Goal: Communication & Community: Answer question/provide support

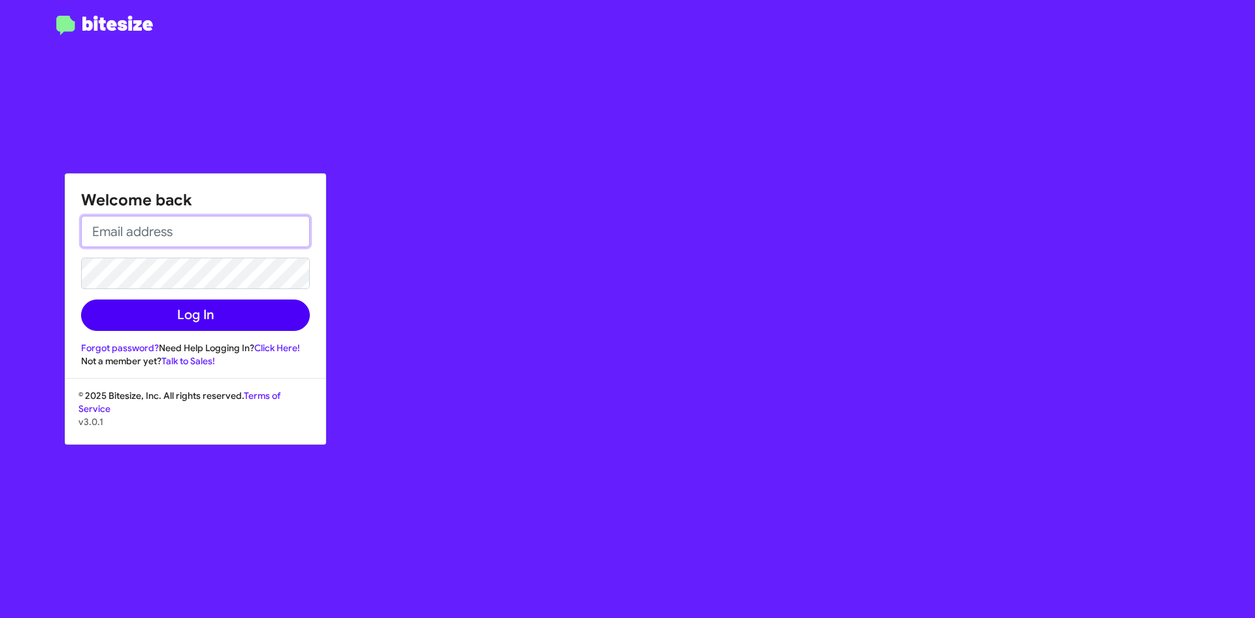
type input "[EMAIL_ADDRESS][DOMAIN_NAME]"
click at [180, 314] on button "Log In" at bounding box center [195, 314] width 229 height 31
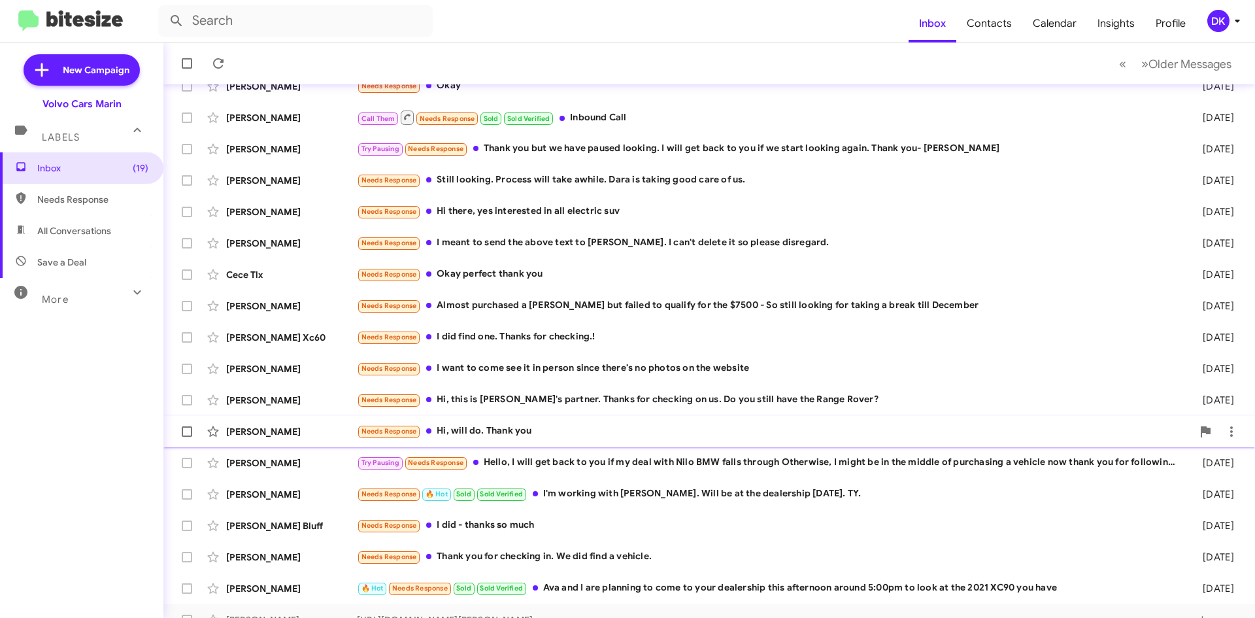
scroll to position [141, 0]
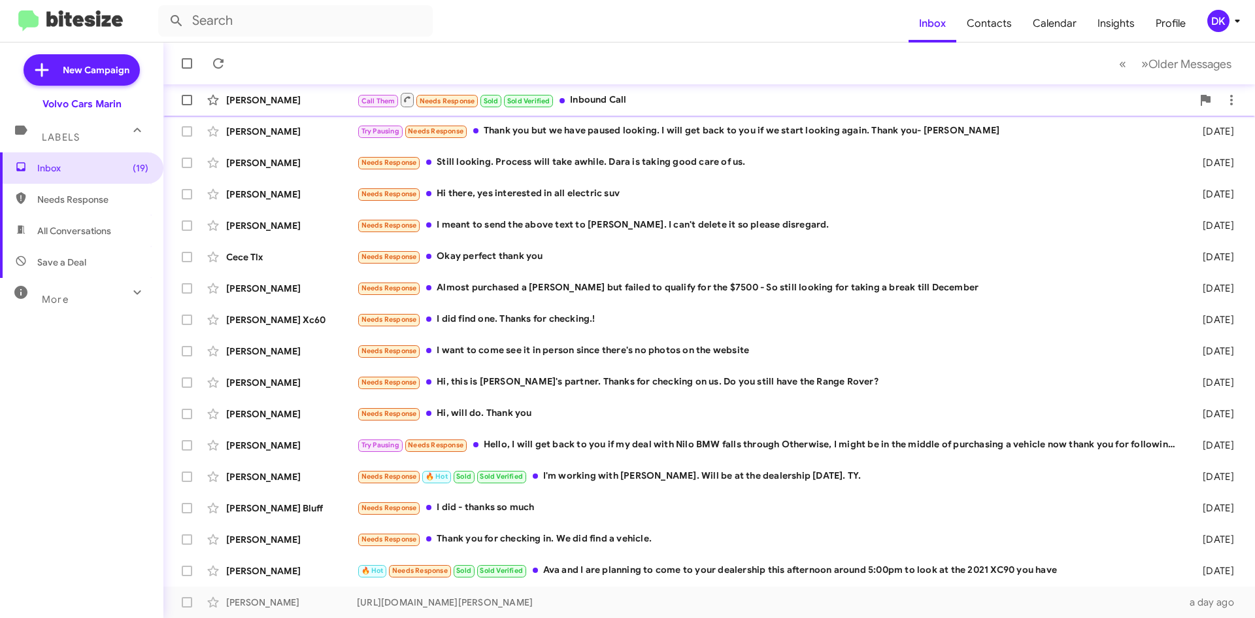
click at [603, 101] on div "Call Them Needs Response Sold Sold Verified Inbound Call" at bounding box center [774, 100] width 835 height 16
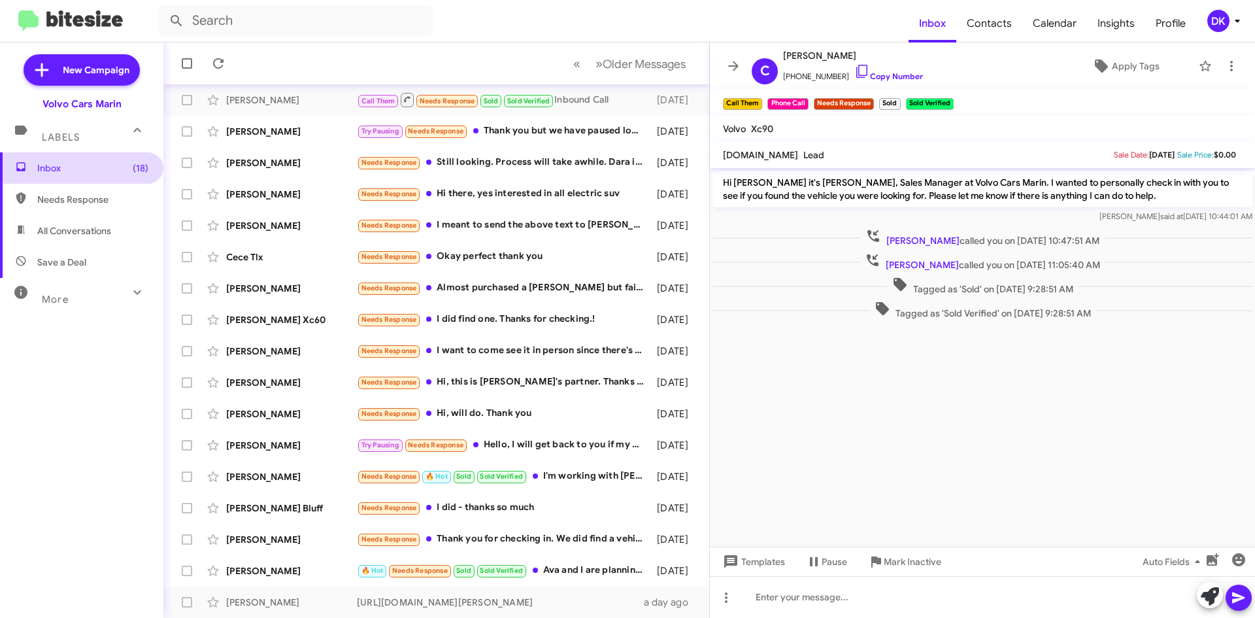
click at [69, 167] on span "Inbox (18)" at bounding box center [92, 167] width 111 height 13
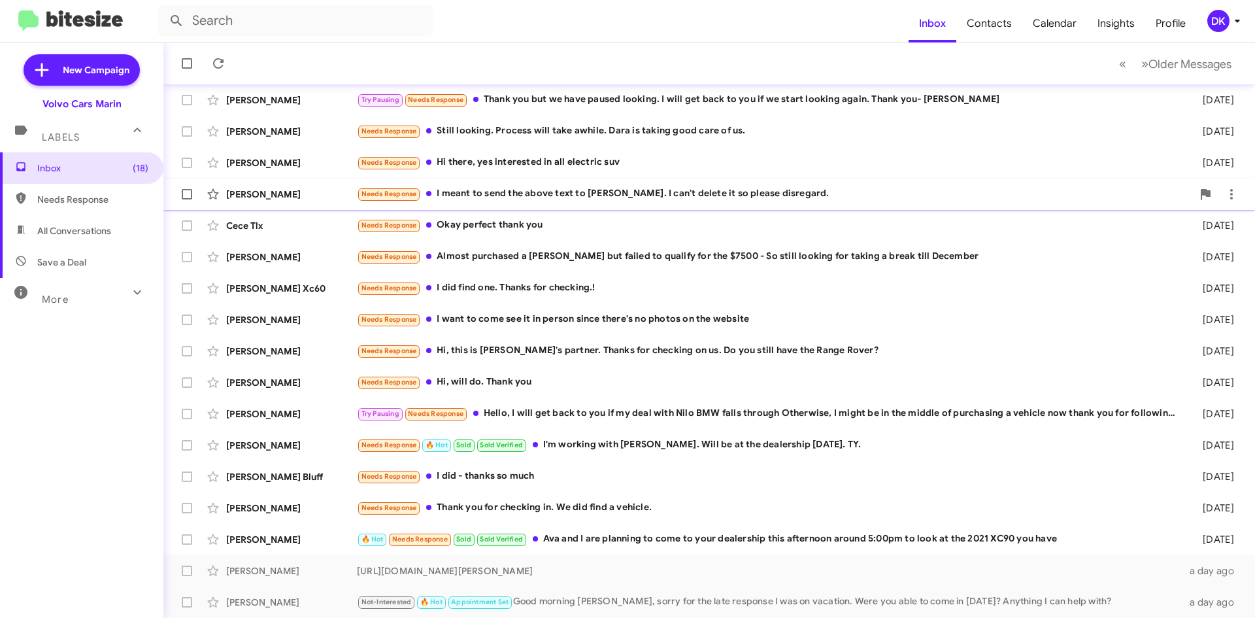
click at [559, 196] on div "Needs Response I meant to send the above text to [PERSON_NAME]. I can't delete …" at bounding box center [774, 193] width 835 height 15
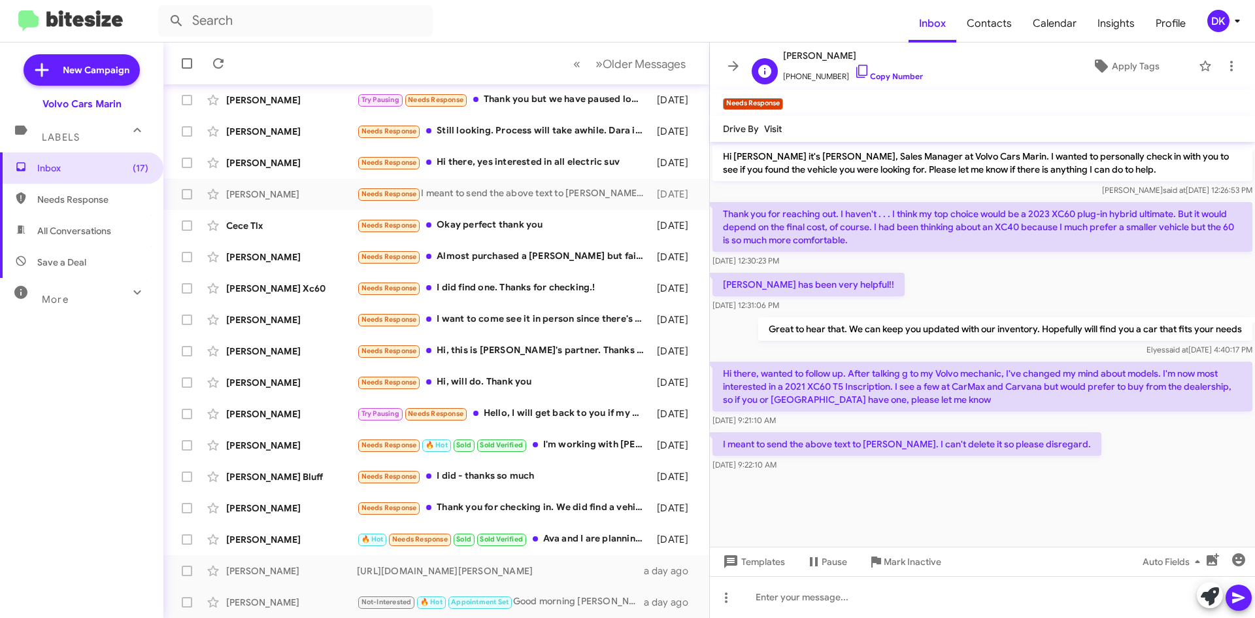
drag, startPoint x: 852, startPoint y: 56, endPoint x: 783, endPoint y: 55, distance: 68.6
click at [783, 55] on span "[PERSON_NAME]" at bounding box center [853, 56] width 140 height 16
copy span "[PERSON_NAME]"
click at [571, 533] on div "🔥 Hot Needs Response Sold Sold Verified Ava and I are planning to come to your …" at bounding box center [502, 538] width 290 height 15
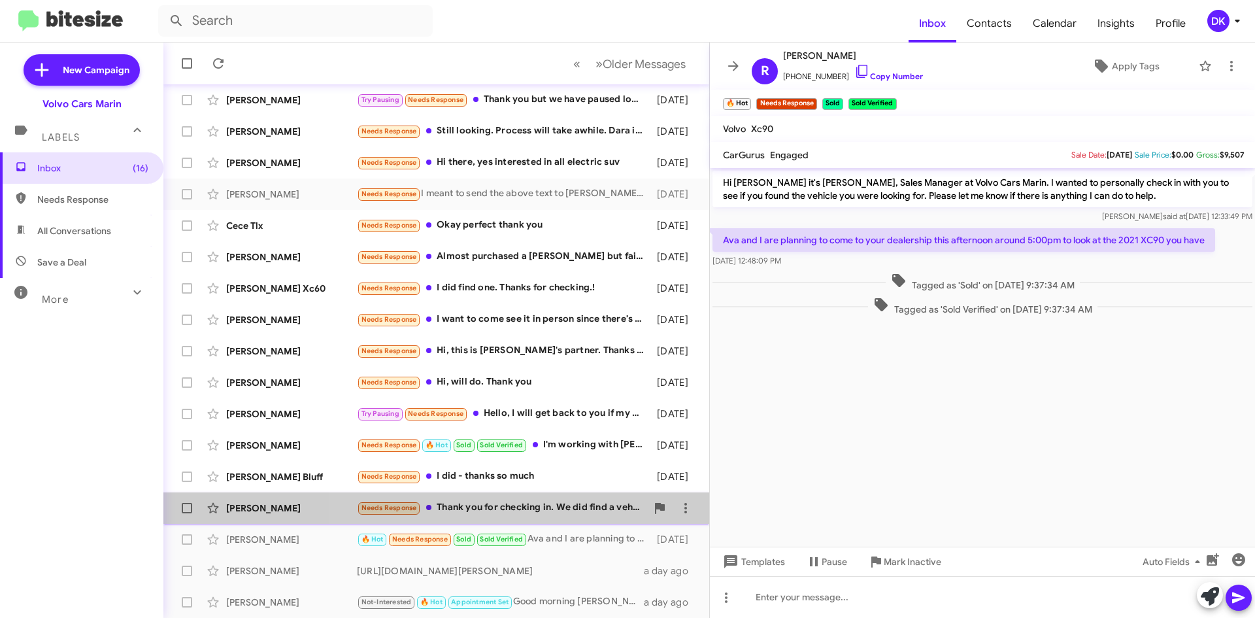
click at [531, 503] on div "Needs Response Thank you for checking in. We did find a vehicle." at bounding box center [502, 507] width 290 height 15
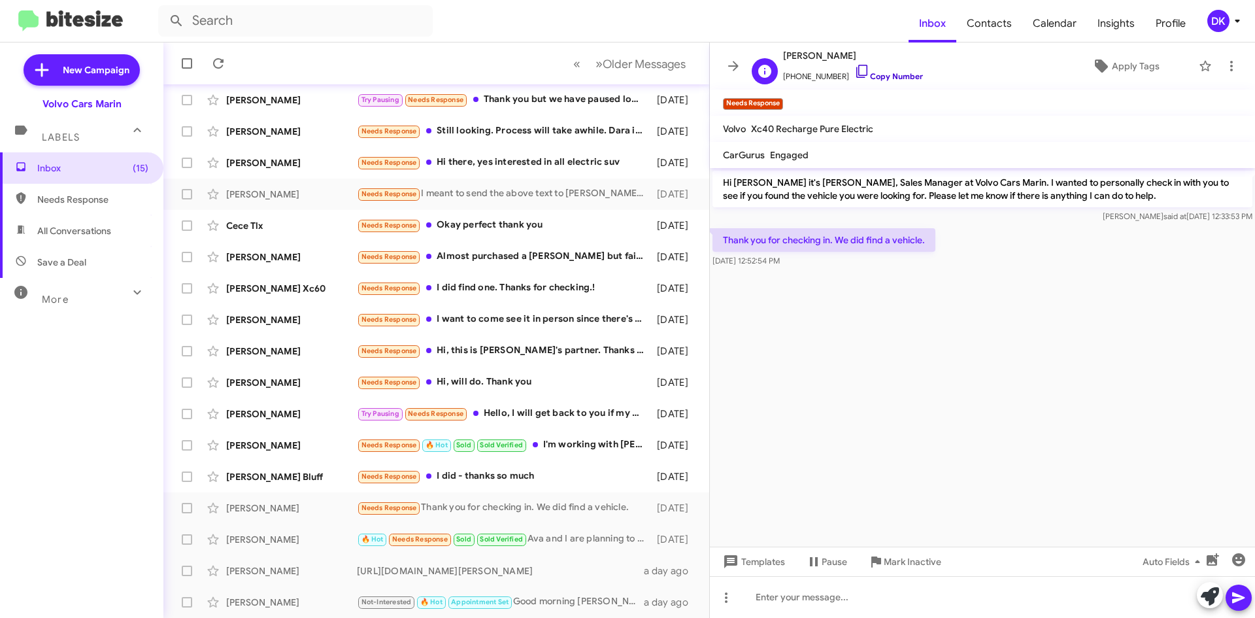
click at [854, 72] on icon at bounding box center [862, 71] width 16 height 16
click at [456, 470] on div "Needs Response I did - thanks so much" at bounding box center [502, 476] width 290 height 15
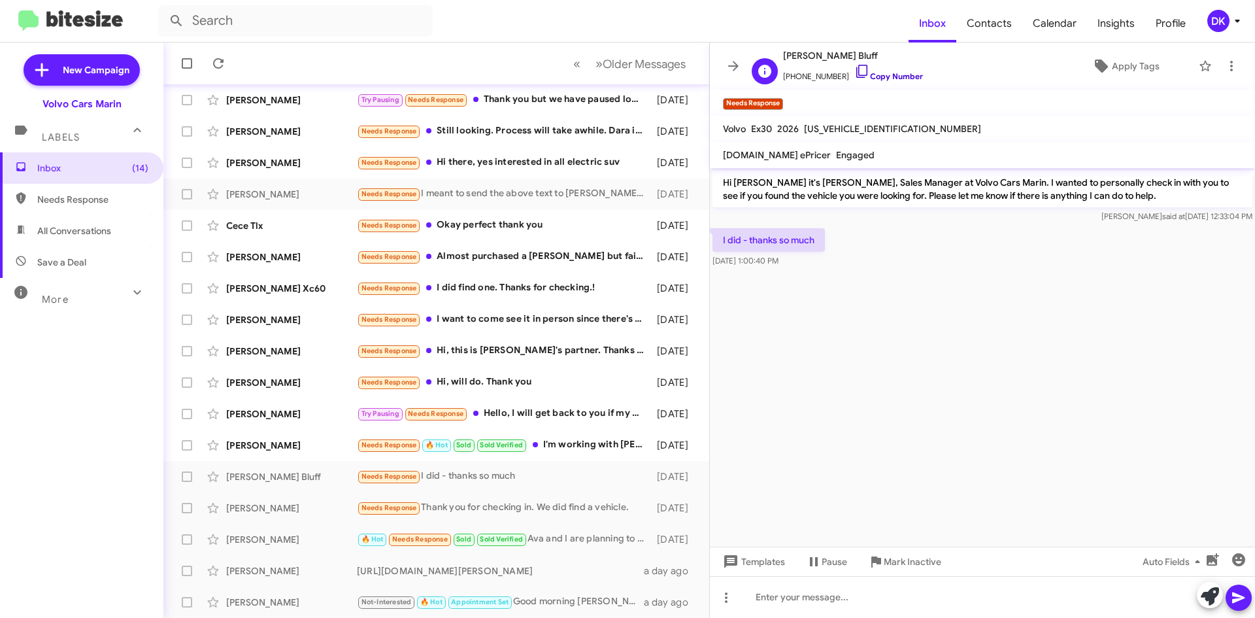
click at [854, 73] on icon at bounding box center [862, 71] width 16 height 16
click at [265, 446] on div "[PERSON_NAME]" at bounding box center [291, 445] width 131 height 13
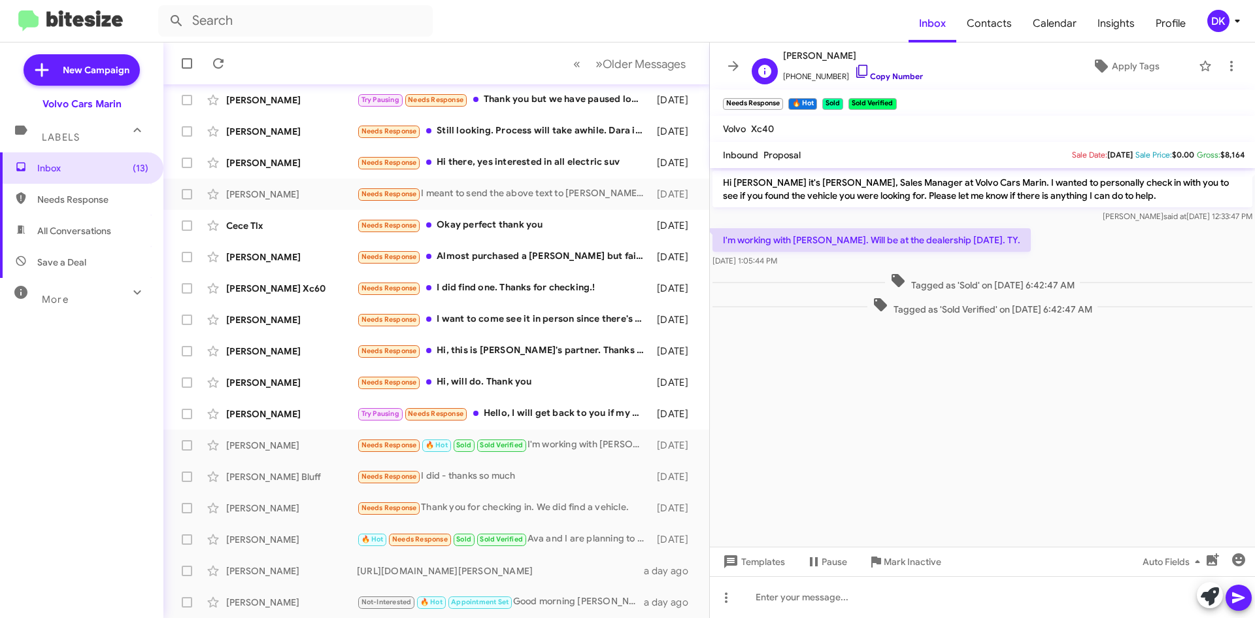
click at [854, 69] on icon at bounding box center [862, 71] width 16 height 16
click at [272, 410] on div "[PERSON_NAME]" at bounding box center [291, 413] width 131 height 13
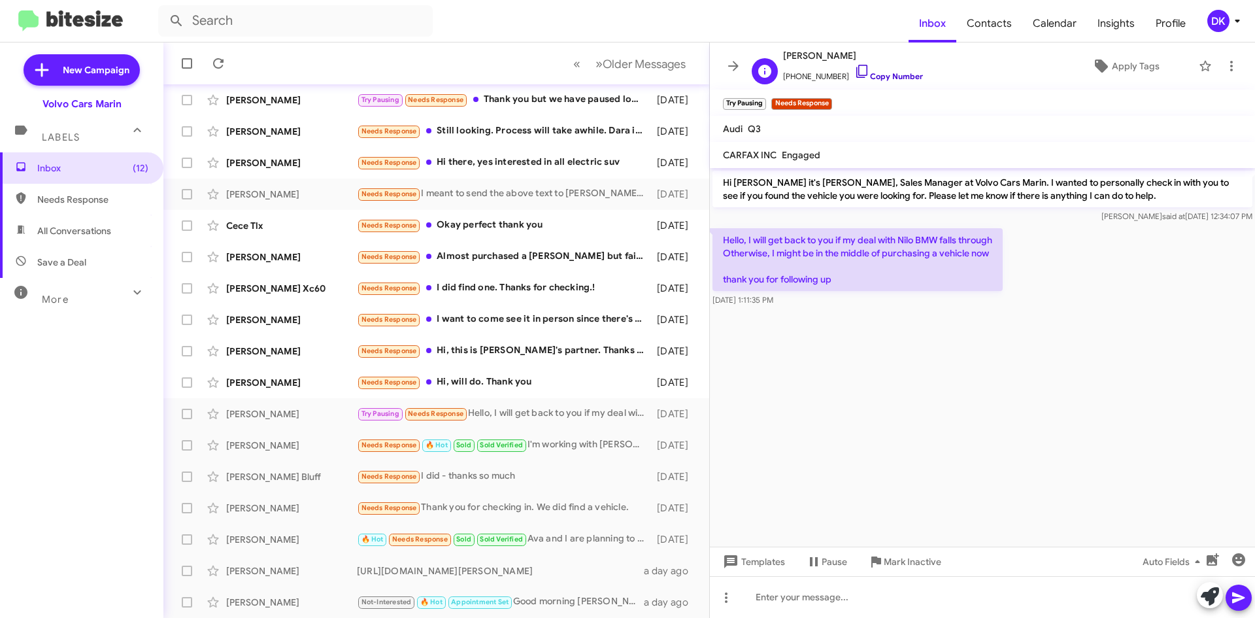
click at [854, 71] on icon at bounding box center [862, 71] width 16 height 16
click at [261, 378] on div "[PERSON_NAME]" at bounding box center [291, 382] width 131 height 13
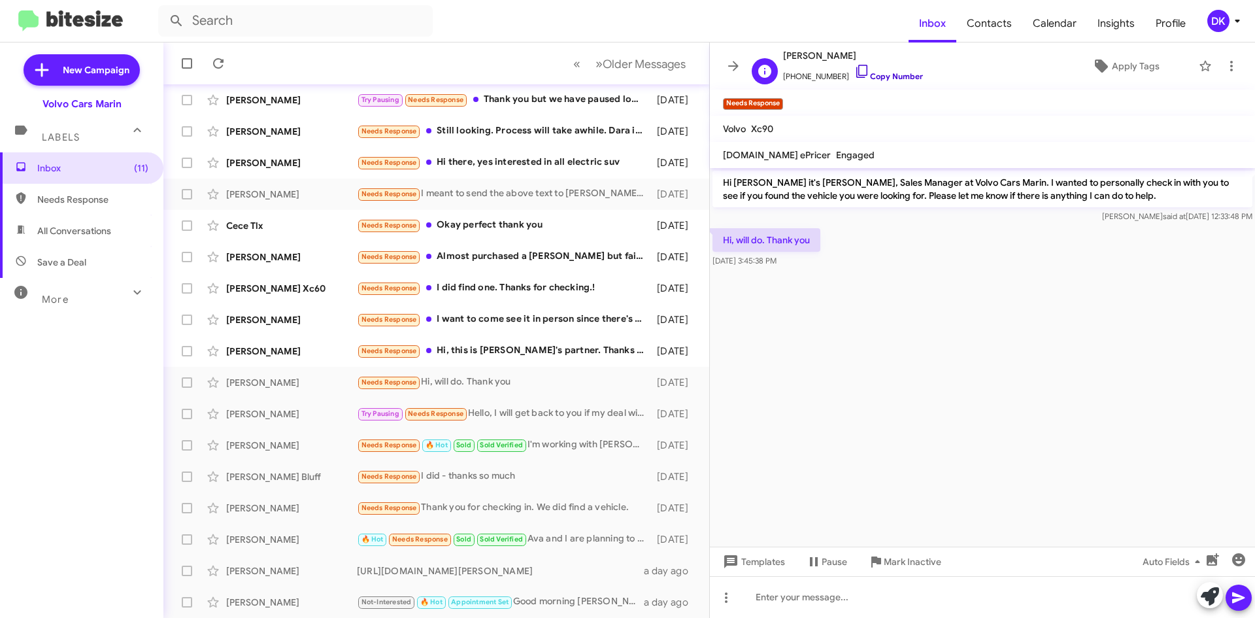
click at [854, 74] on icon at bounding box center [862, 71] width 16 height 16
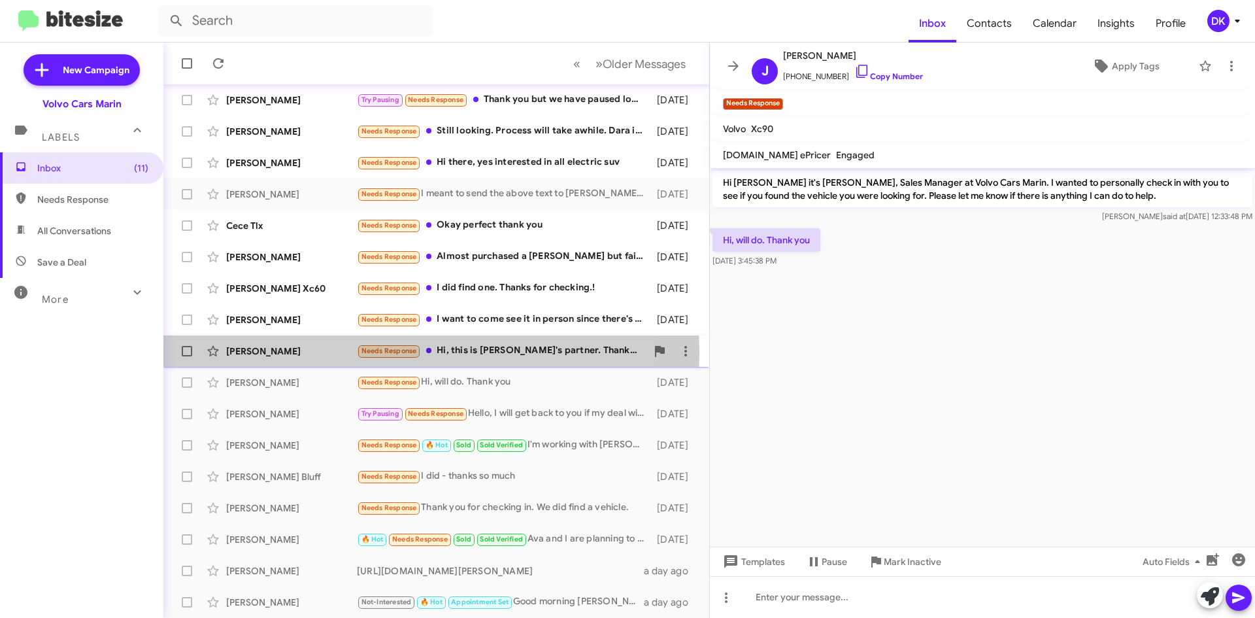
click at [261, 351] on div "[PERSON_NAME]" at bounding box center [291, 350] width 131 height 13
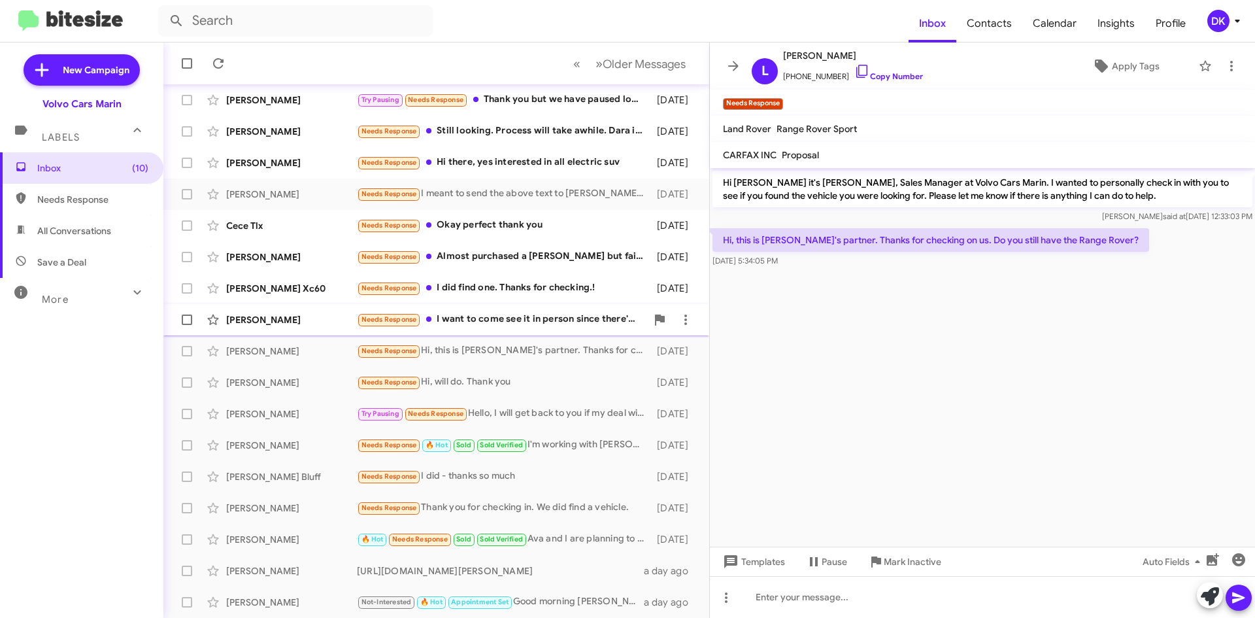
click at [272, 314] on div "[PERSON_NAME]" at bounding box center [291, 319] width 131 height 13
click at [854, 70] on icon at bounding box center [862, 71] width 16 height 16
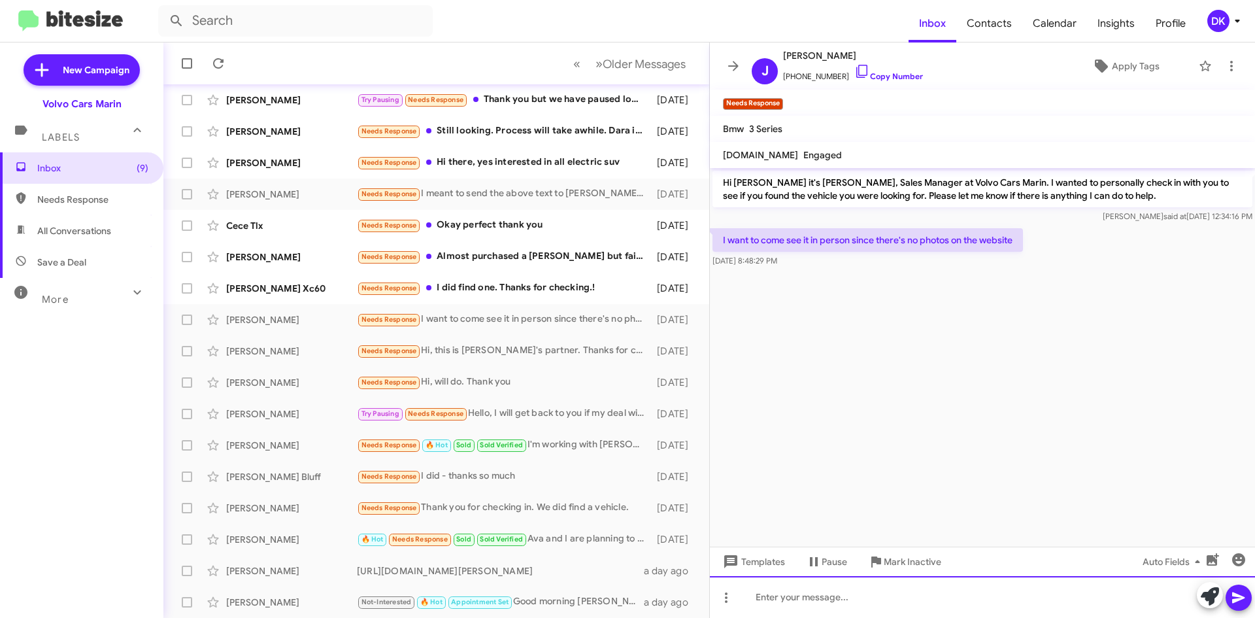
click at [774, 598] on div at bounding box center [982, 597] width 545 height 42
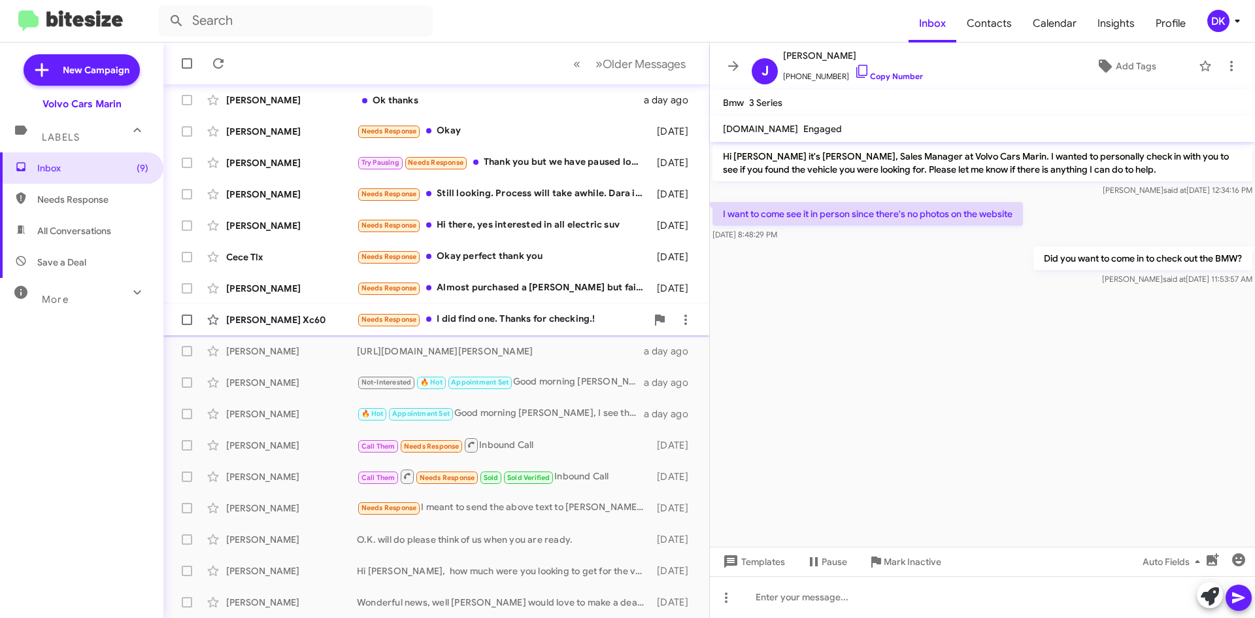
click at [269, 312] on div "[PERSON_NAME] Xc60 Needs Response I did find one. Thanks for checking.! [DATE]" at bounding box center [436, 320] width 525 height 26
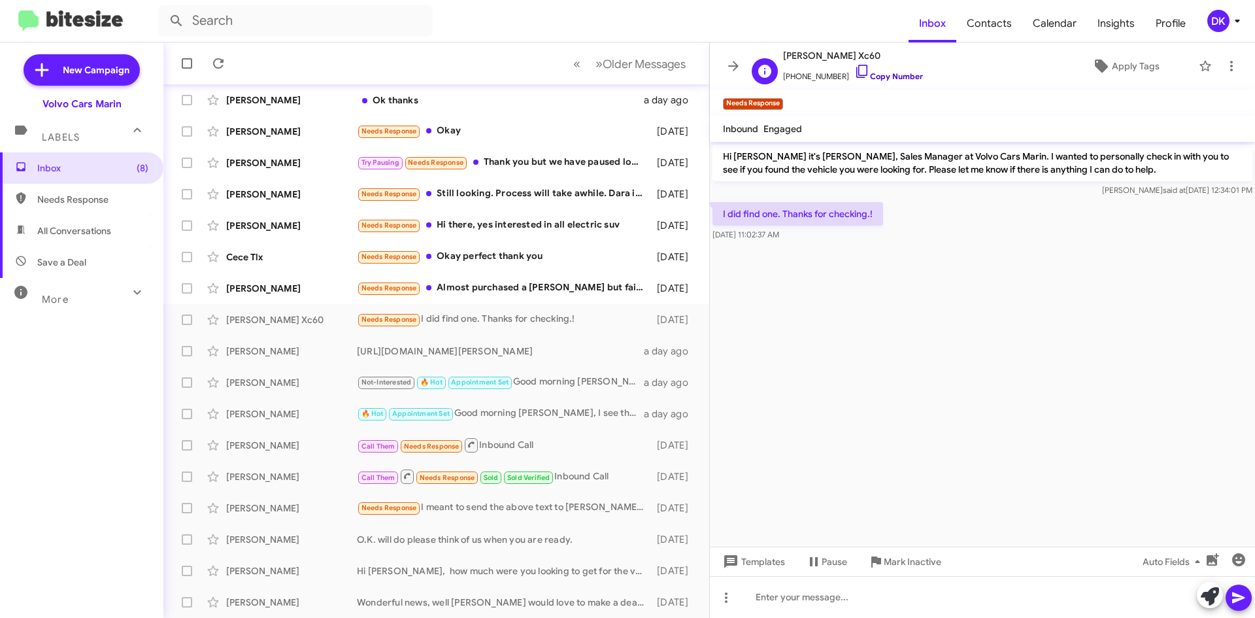
click at [854, 71] on icon at bounding box center [862, 71] width 16 height 16
click at [250, 294] on div "[PERSON_NAME]" at bounding box center [291, 288] width 131 height 13
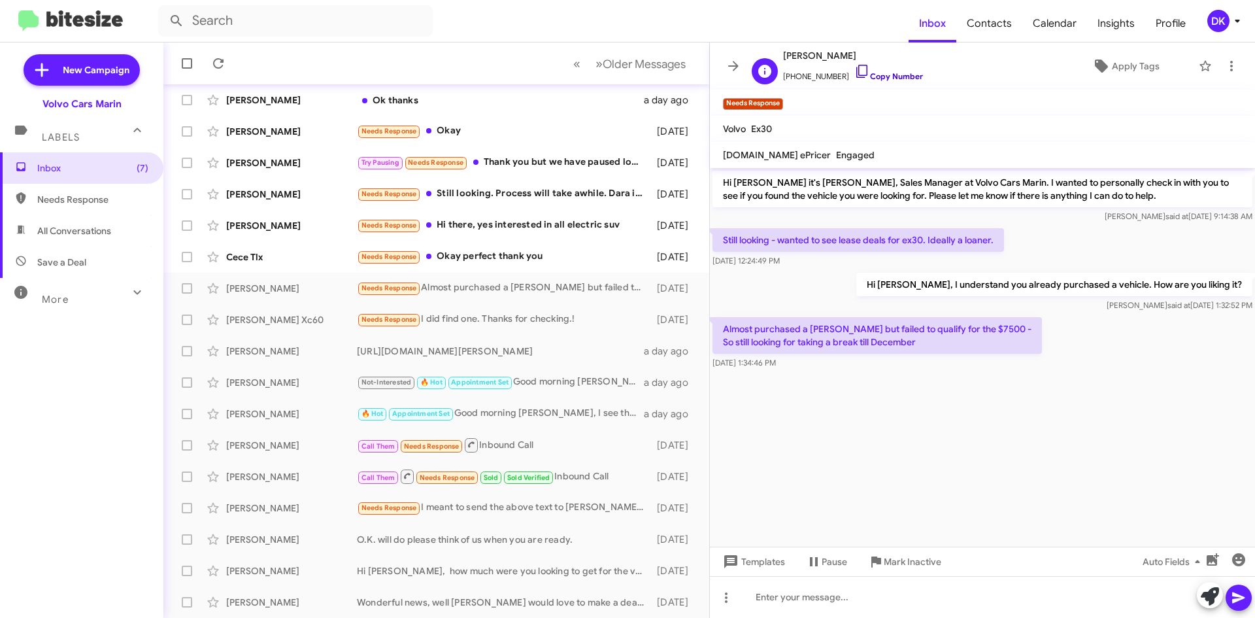
click at [854, 76] on icon at bounding box center [862, 71] width 16 height 16
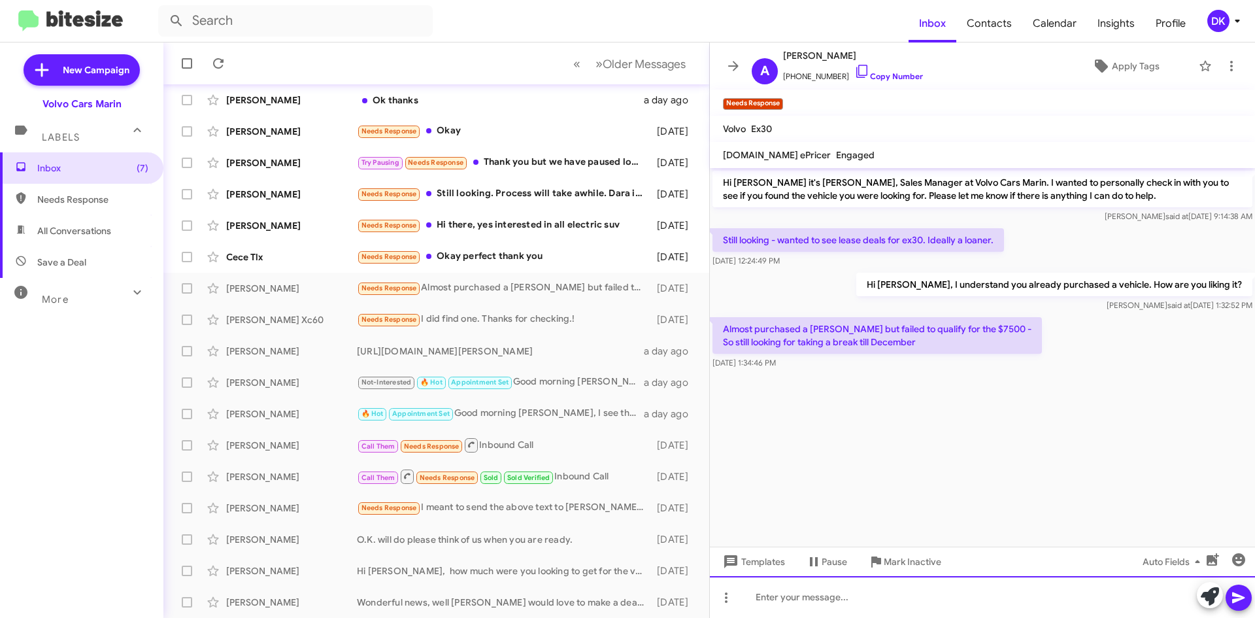
click at [809, 595] on div at bounding box center [982, 597] width 545 height 42
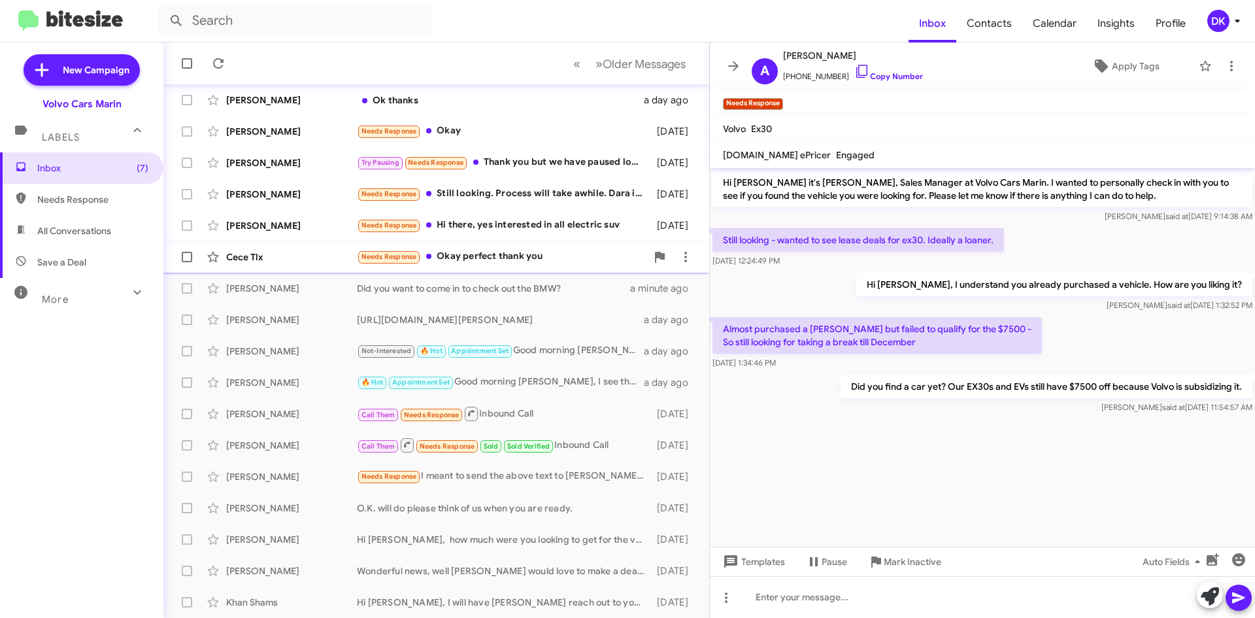
click at [256, 255] on div "Cece Tlx" at bounding box center [291, 256] width 131 height 13
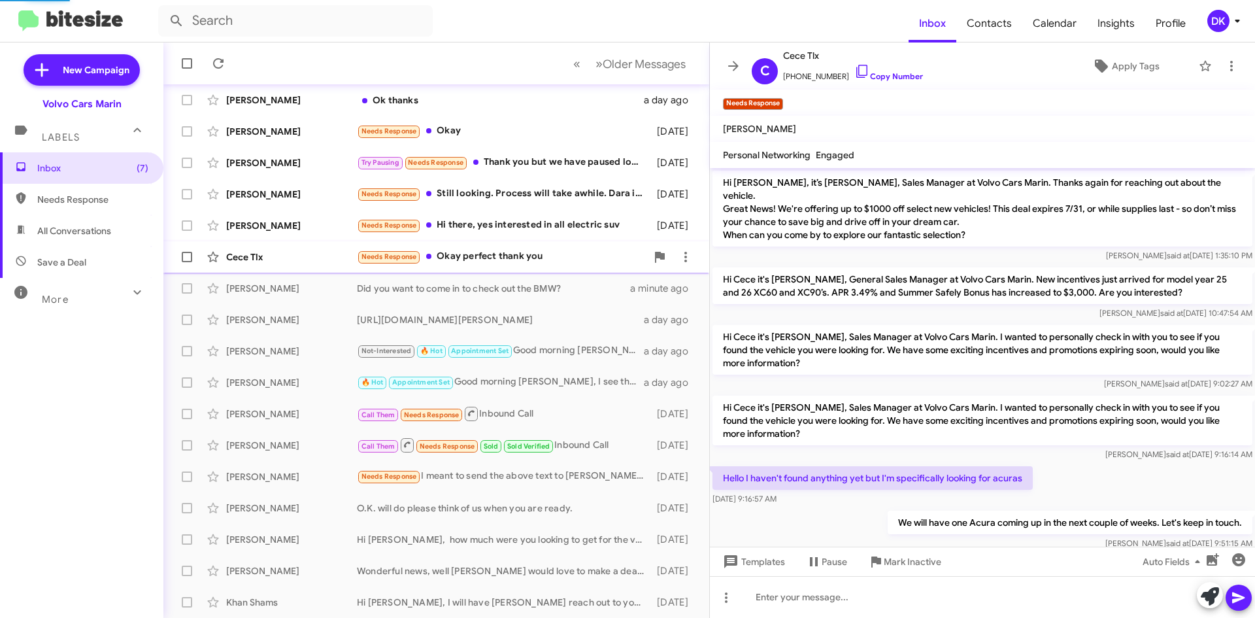
scroll to position [203, 0]
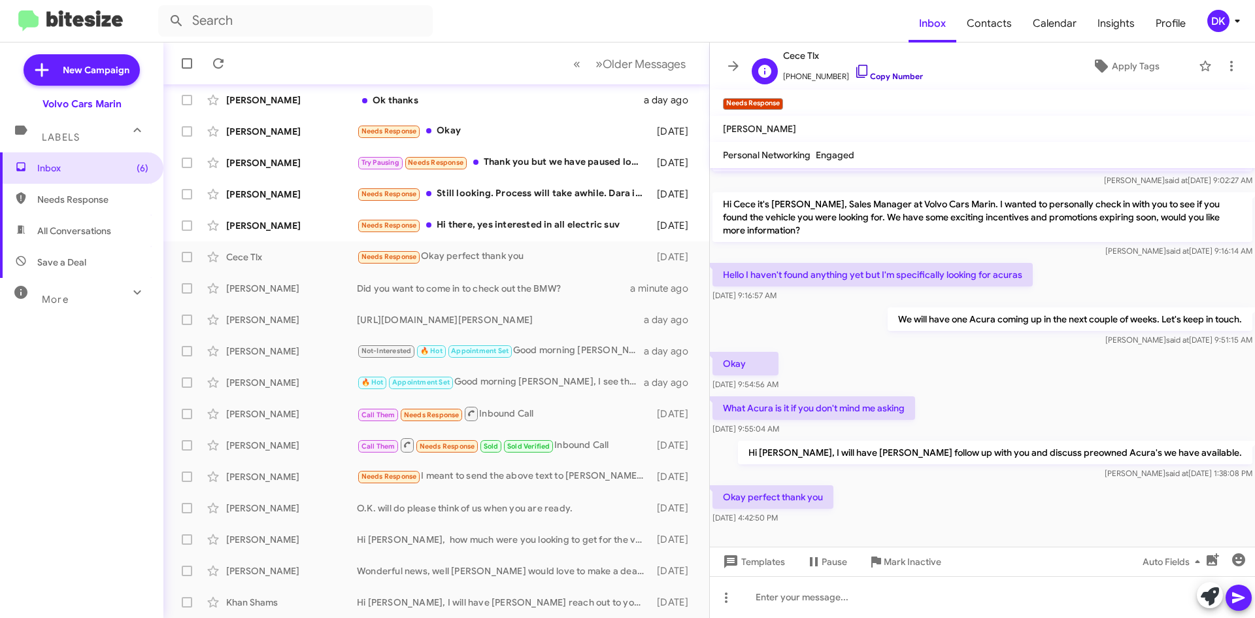
click at [854, 71] on icon at bounding box center [862, 71] width 16 height 16
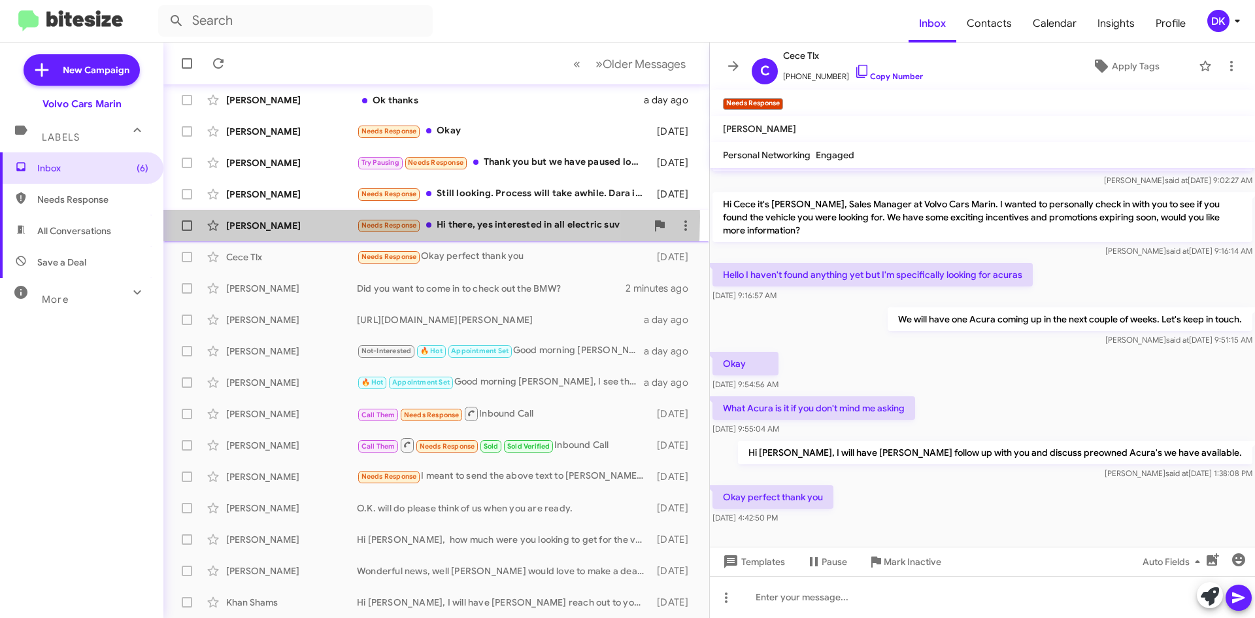
click at [245, 216] on div "[PERSON_NAME] Needs Response Hi there, yes interested in all electric suv [DATE]" at bounding box center [436, 225] width 525 height 26
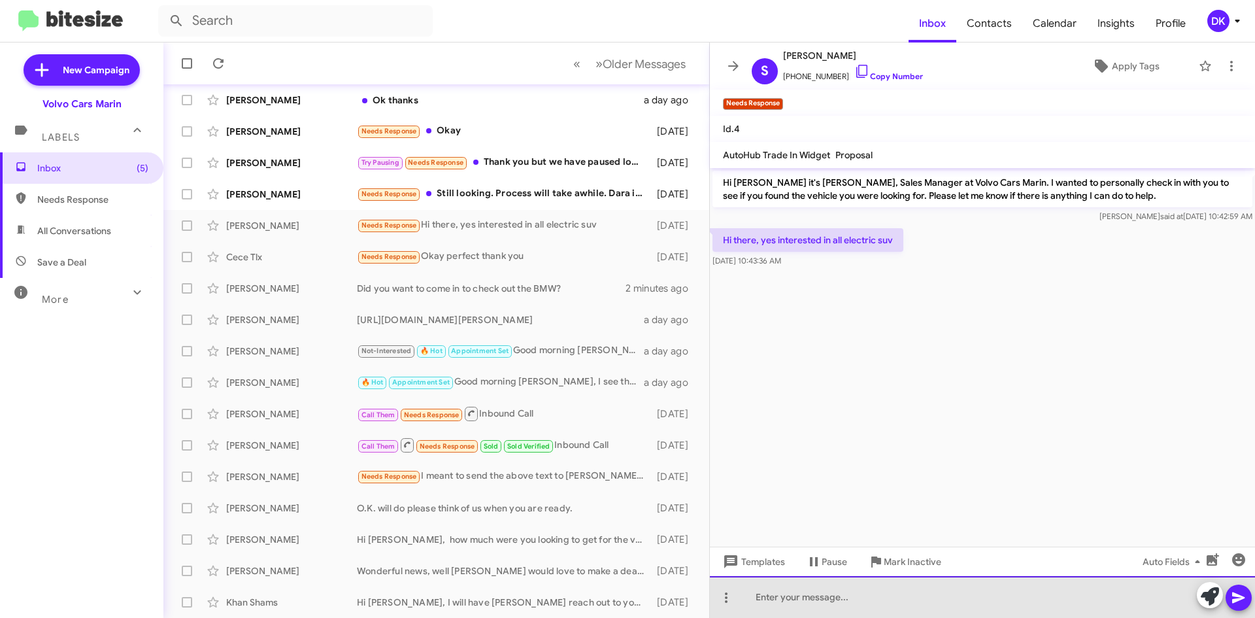
click at [775, 599] on div at bounding box center [982, 597] width 545 height 42
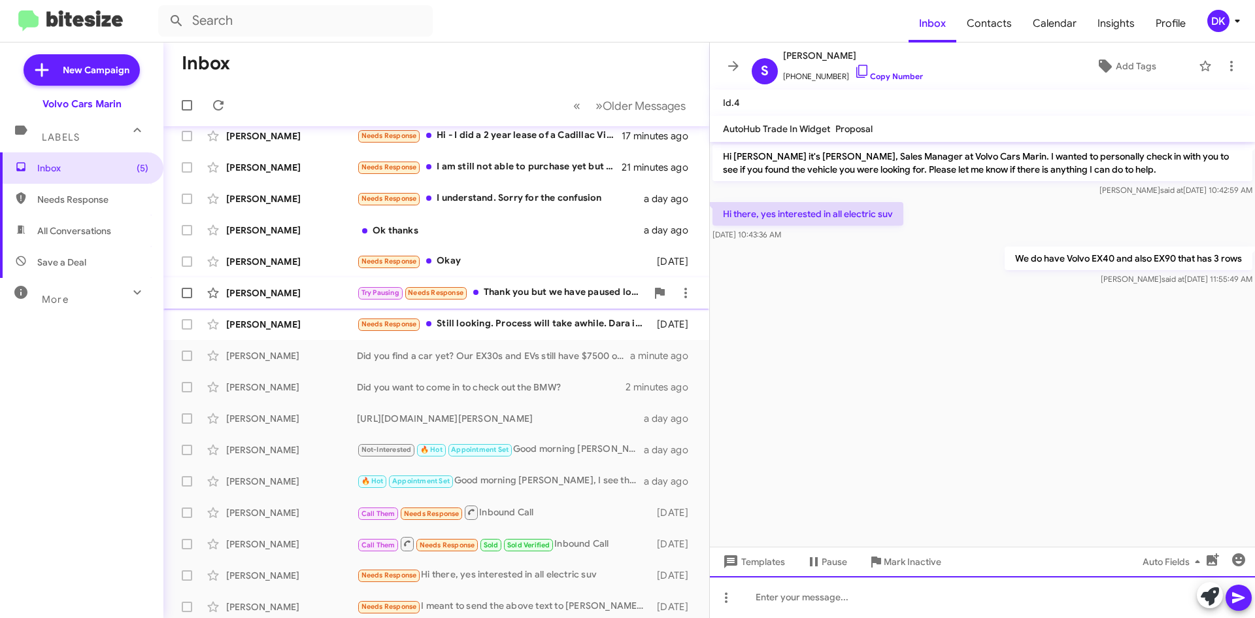
scroll to position [10, 0]
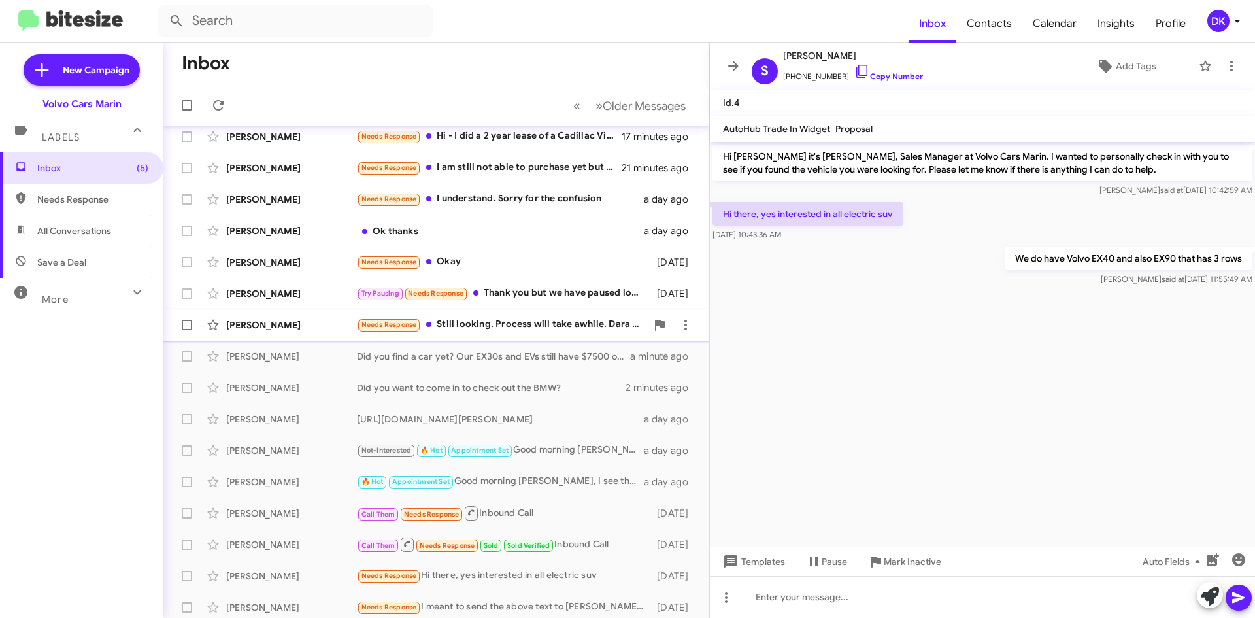
click at [243, 327] on div "[PERSON_NAME]" at bounding box center [291, 324] width 131 height 13
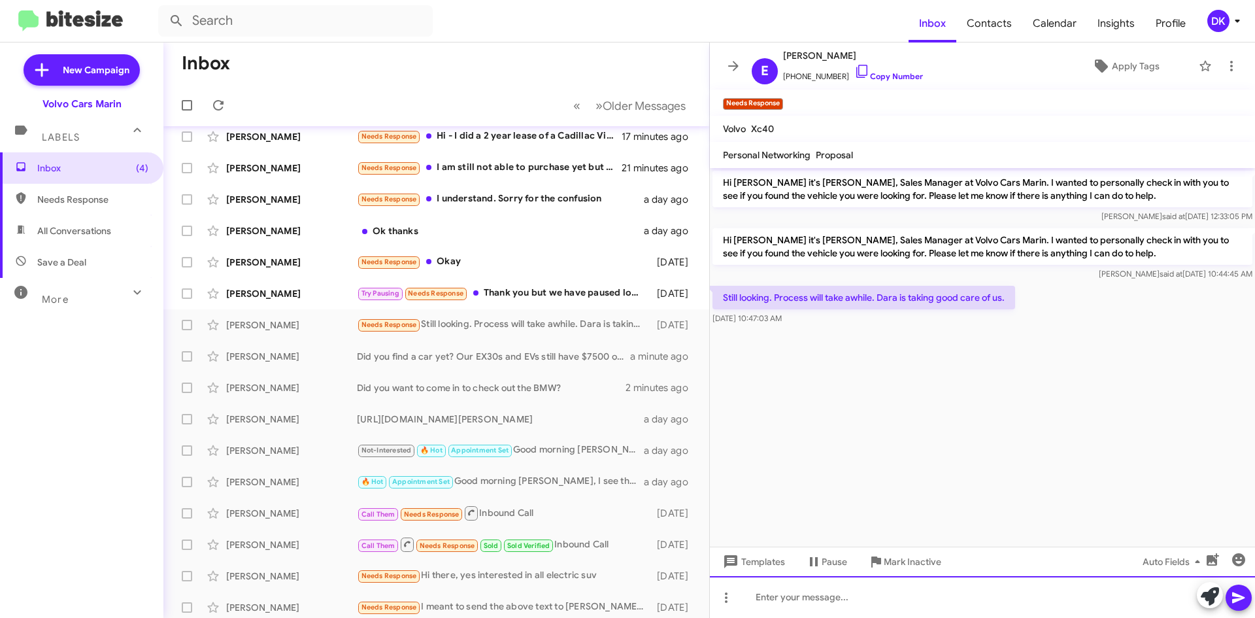
click at [786, 590] on div at bounding box center [982, 597] width 545 height 42
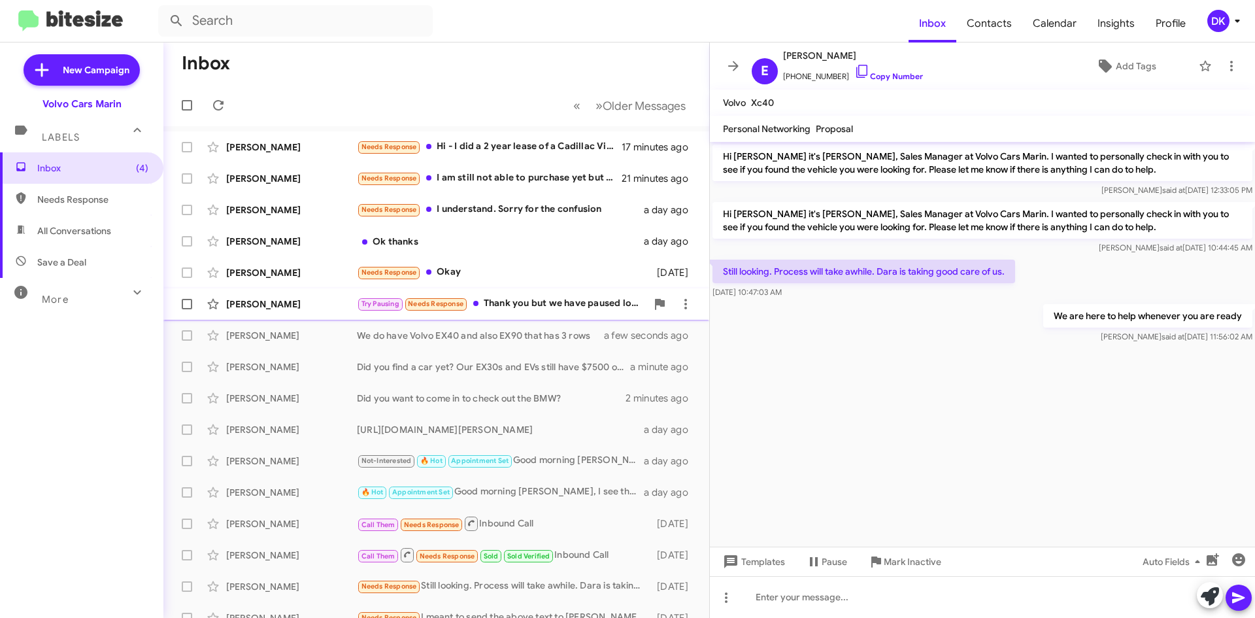
click at [273, 307] on div "[PERSON_NAME]" at bounding box center [291, 303] width 131 height 13
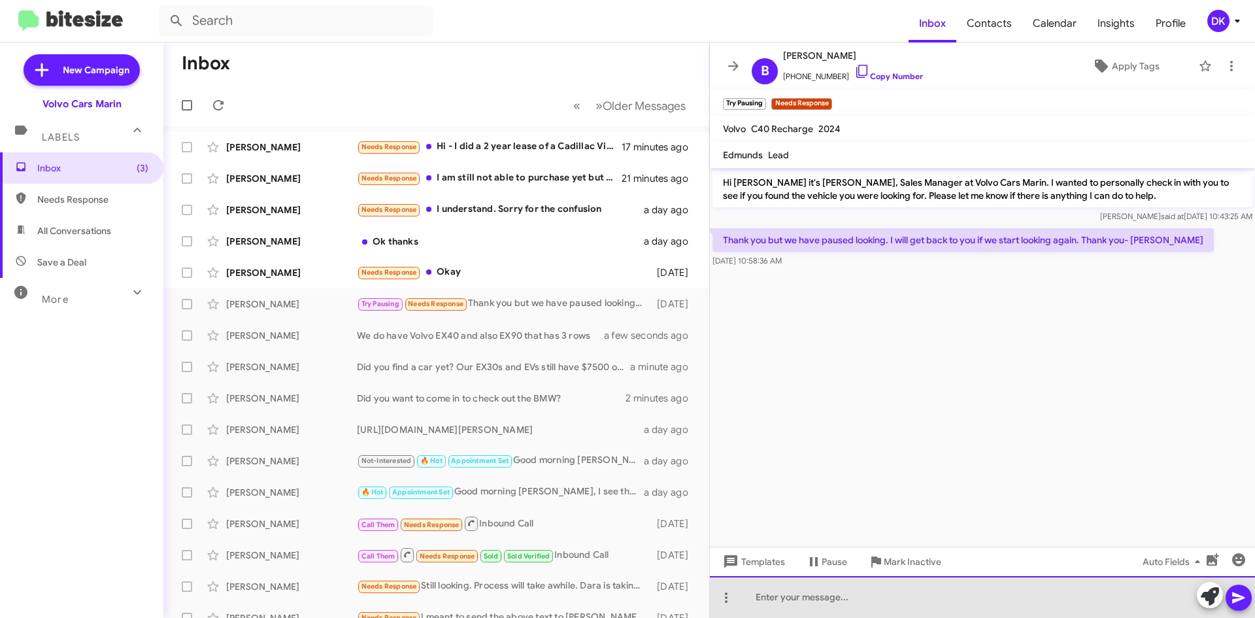
click at [769, 593] on div at bounding box center [982, 597] width 545 height 42
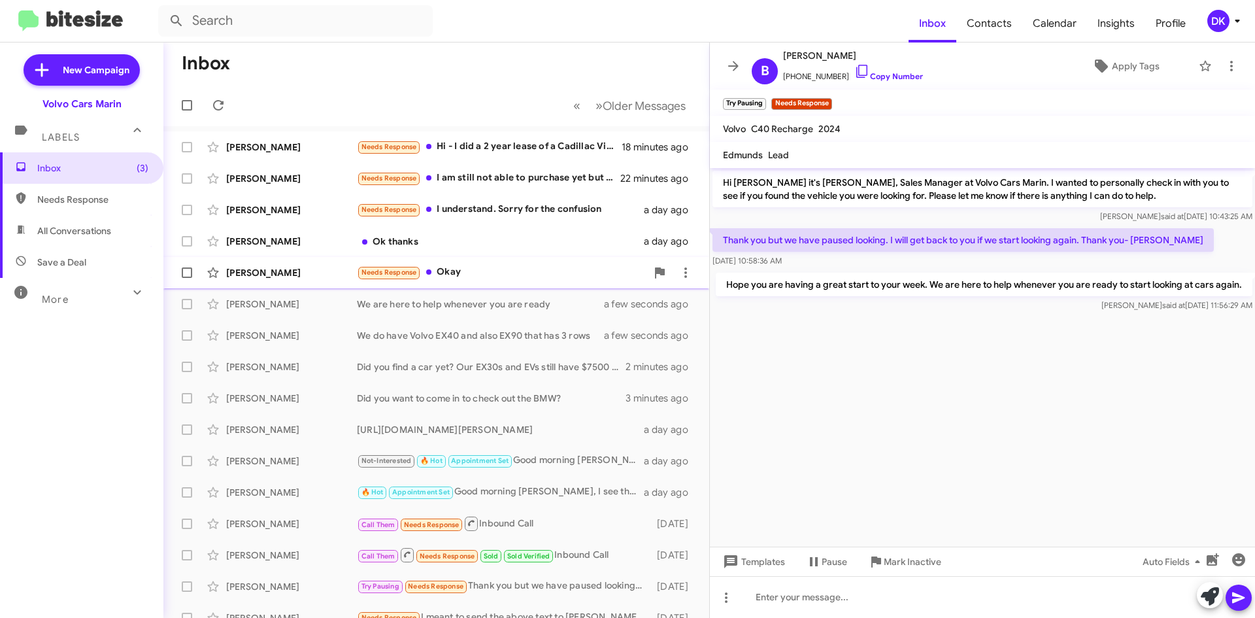
click at [256, 271] on div "[PERSON_NAME]" at bounding box center [291, 272] width 131 height 13
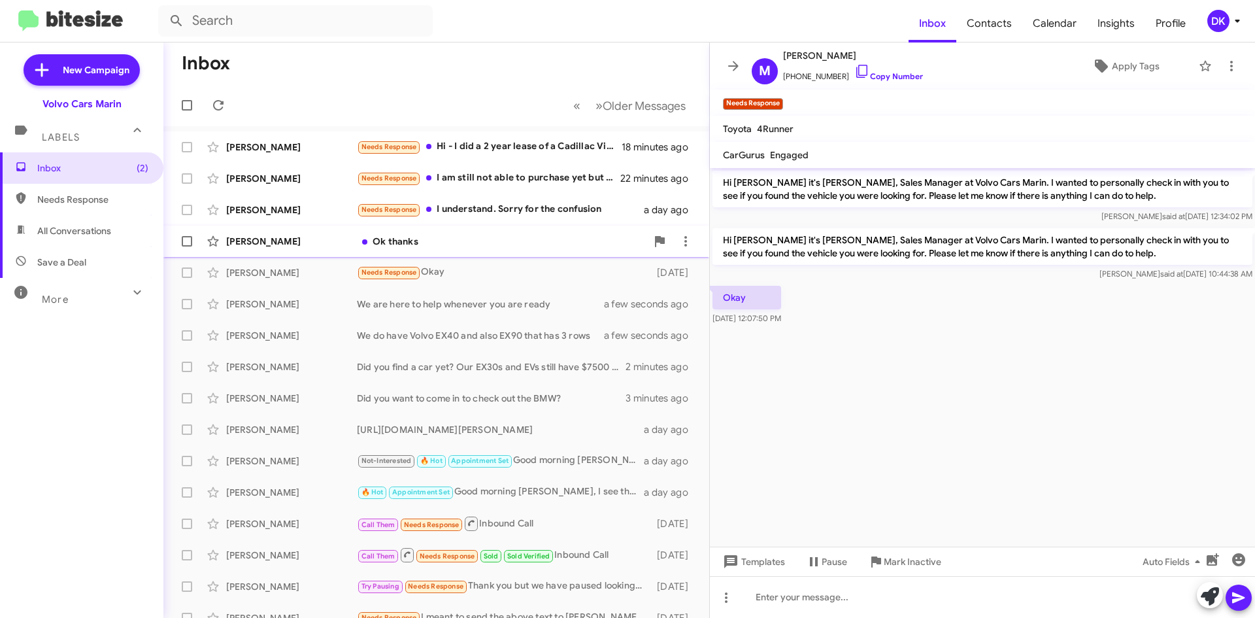
click at [254, 249] on div "[PERSON_NAME] Ok thanks a day ago" at bounding box center [436, 241] width 525 height 26
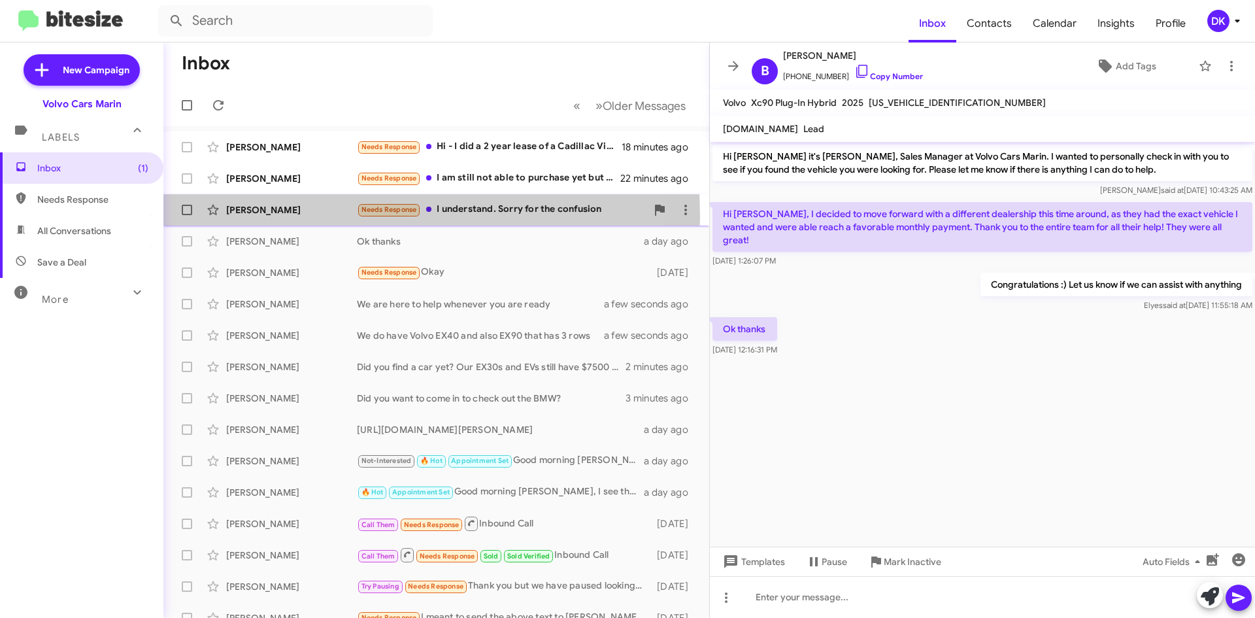
click at [267, 216] on div "[PERSON_NAME] Needs Response I understand. Sorry for the confusion a day ago" at bounding box center [436, 210] width 525 height 26
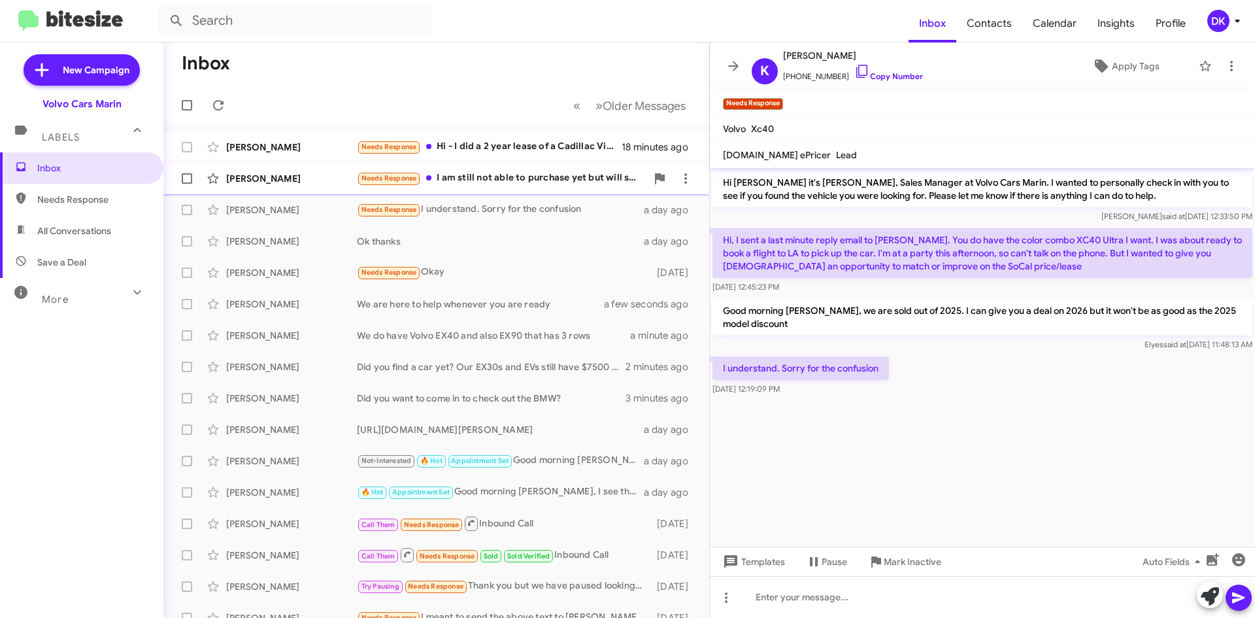
click at [245, 184] on div "[PERSON_NAME]" at bounding box center [291, 178] width 131 height 13
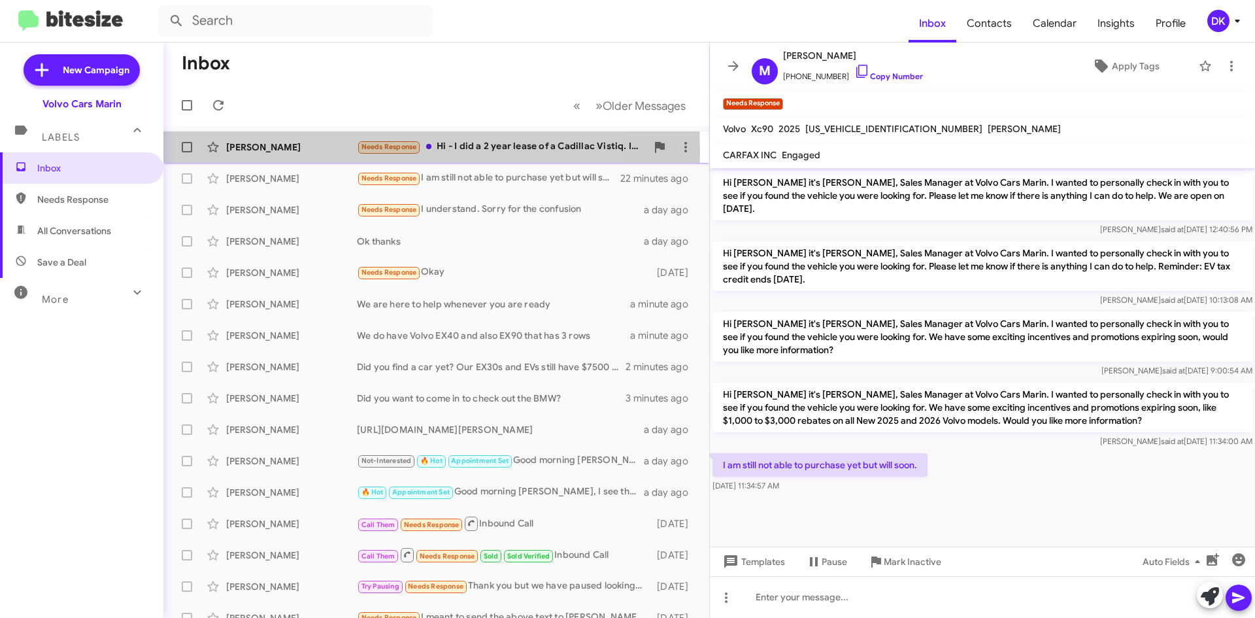
click at [246, 152] on div "[PERSON_NAME]" at bounding box center [291, 147] width 131 height 13
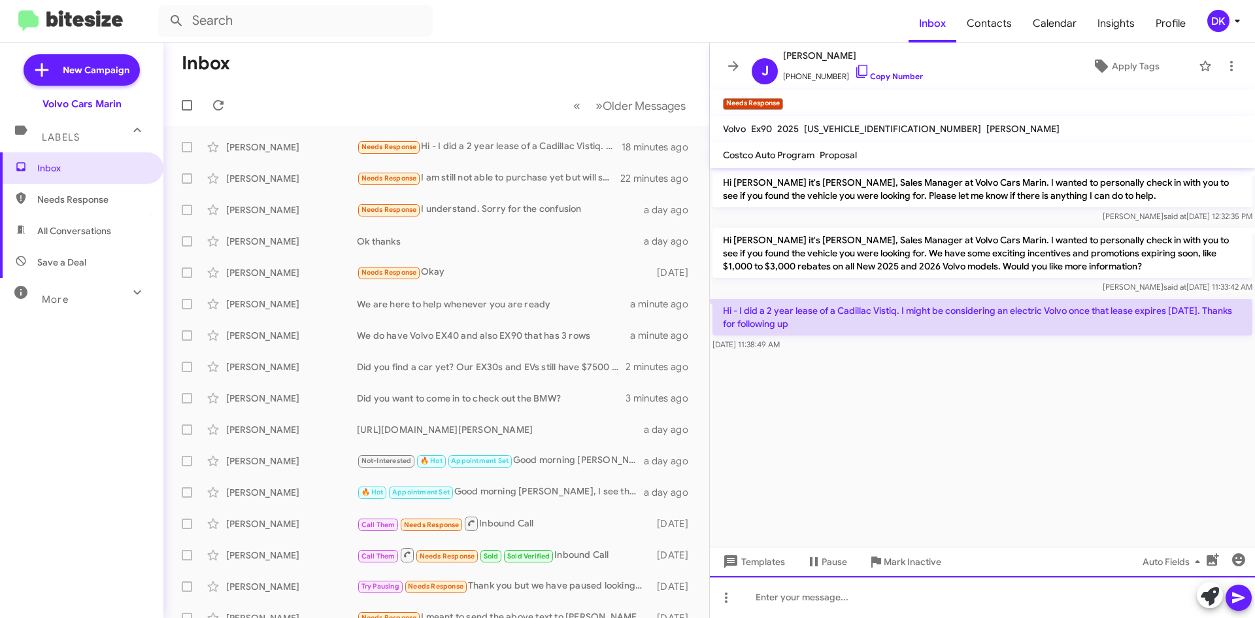
click at [809, 603] on div at bounding box center [982, 597] width 545 height 42
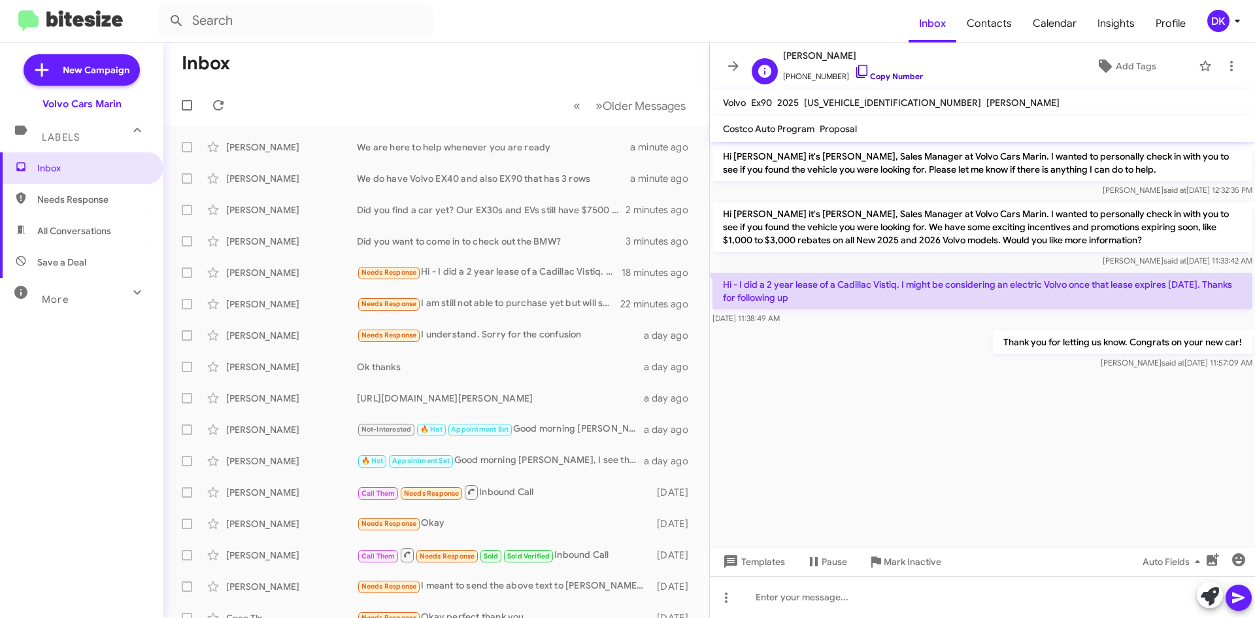
click at [854, 72] on icon at bounding box center [862, 71] width 16 height 16
click at [224, 105] on icon at bounding box center [218, 105] width 16 height 16
